Goal: Check status: Check status

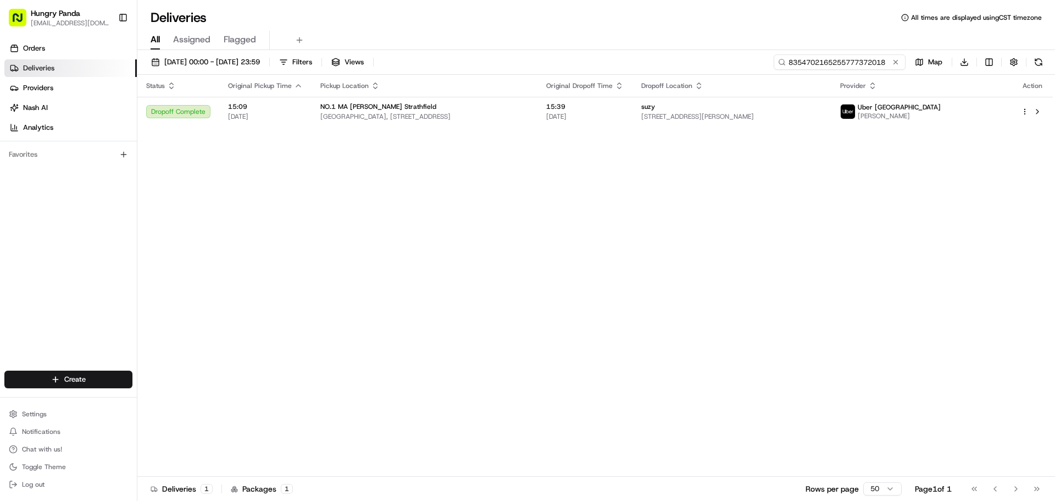
click at [846, 64] on input "8354702165255777372018" at bounding box center [840, 61] width 132 height 15
paste input "3766784835650733501640"
type input "3766784835650733501640"
click at [832, 170] on div "Status Original Pickup Time Pickup Location Original Dropoff Time Dropoff Locat…" at bounding box center [595, 276] width 916 height 402
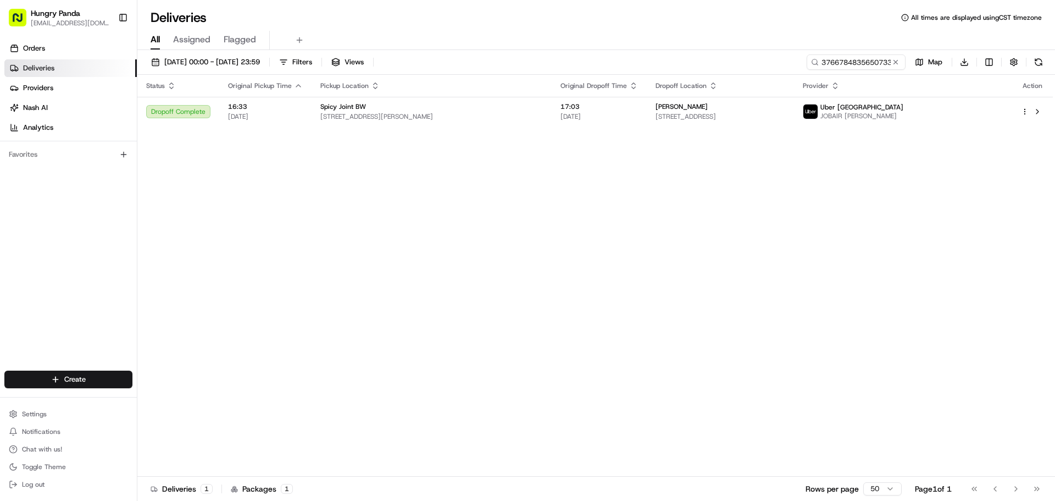
click at [904, 117] on span "JOBAIR [PERSON_NAME]" at bounding box center [862, 116] width 83 height 9
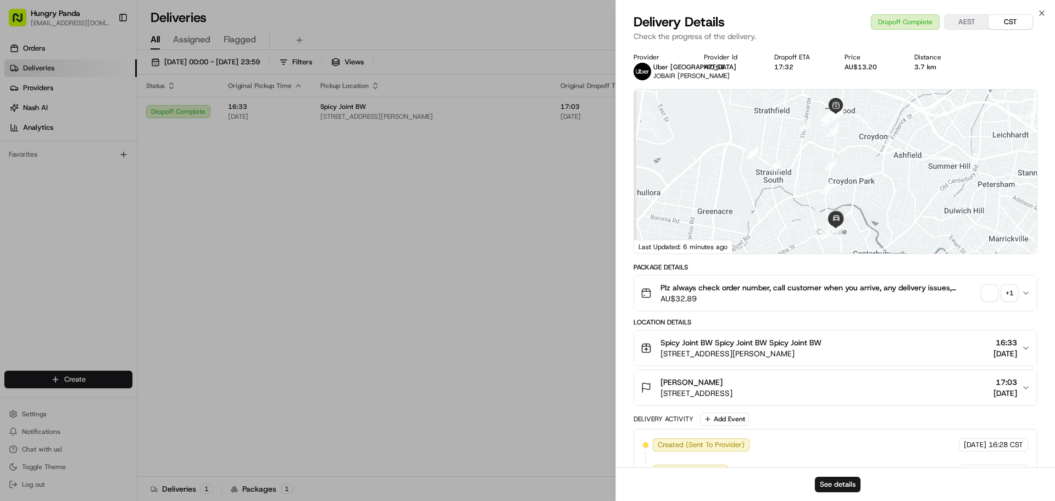
click at [990, 293] on span "button" at bounding box center [989, 292] width 15 height 15
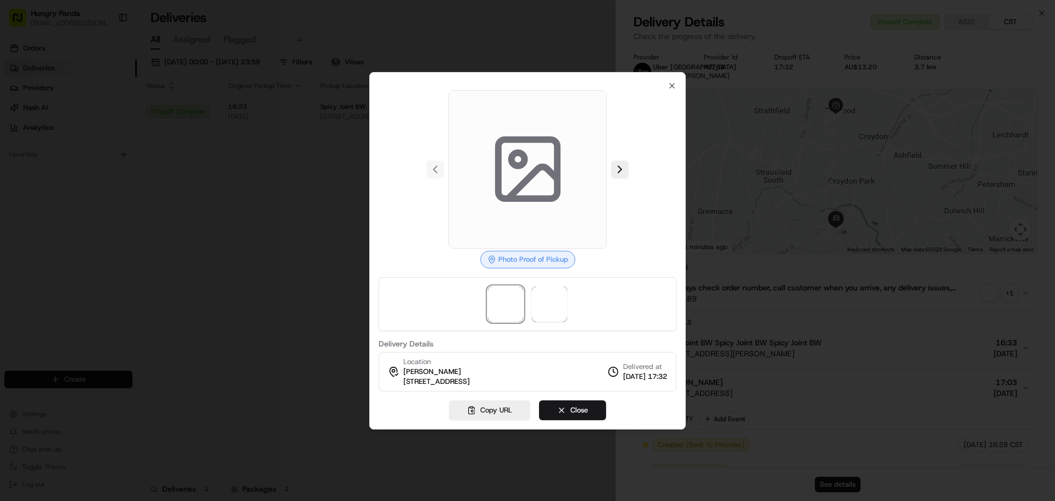
click at [569, 291] on div at bounding box center [528, 304] width 298 height 54
click at [561, 297] on span at bounding box center [549, 303] width 35 height 35
